Goal: Browse casually

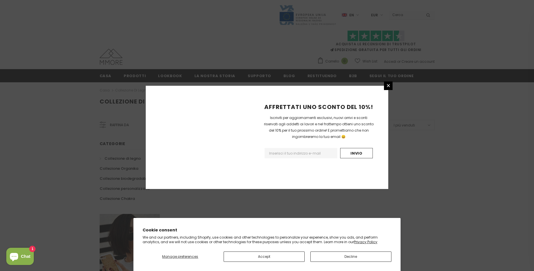
scroll to position [316, 0]
